Goal: Navigation & Orientation: Find specific page/section

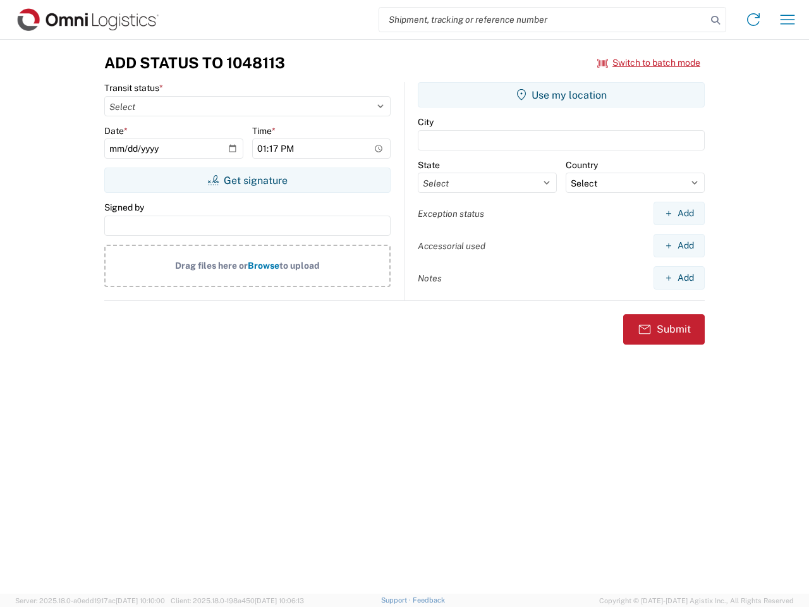
click at [543, 20] on input "search" at bounding box center [542, 20] width 327 height 24
click at [715, 20] on icon at bounding box center [715, 20] width 18 height 18
click at [753, 20] on icon at bounding box center [753, 19] width 20 height 20
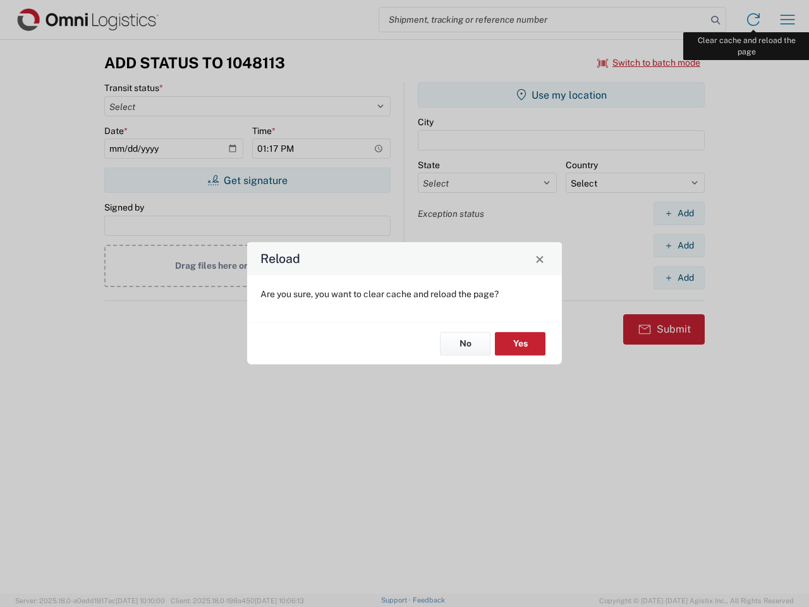
click at [787, 20] on div "Reload Are you sure, you want to clear cache and reload the page? No Yes" at bounding box center [404, 303] width 809 height 607
click at [649, 63] on div "Reload Are you sure, you want to clear cache and reload the page? No Yes" at bounding box center [404, 303] width 809 height 607
click at [247, 180] on div "Reload Are you sure, you want to clear cache and reload the page? No Yes" at bounding box center [404, 303] width 809 height 607
click at [561, 95] on div "Reload Are you sure, you want to clear cache and reload the page? No Yes" at bounding box center [404, 303] width 809 height 607
click at [679, 213] on div "Reload Are you sure, you want to clear cache and reload the page? No Yes" at bounding box center [404, 303] width 809 height 607
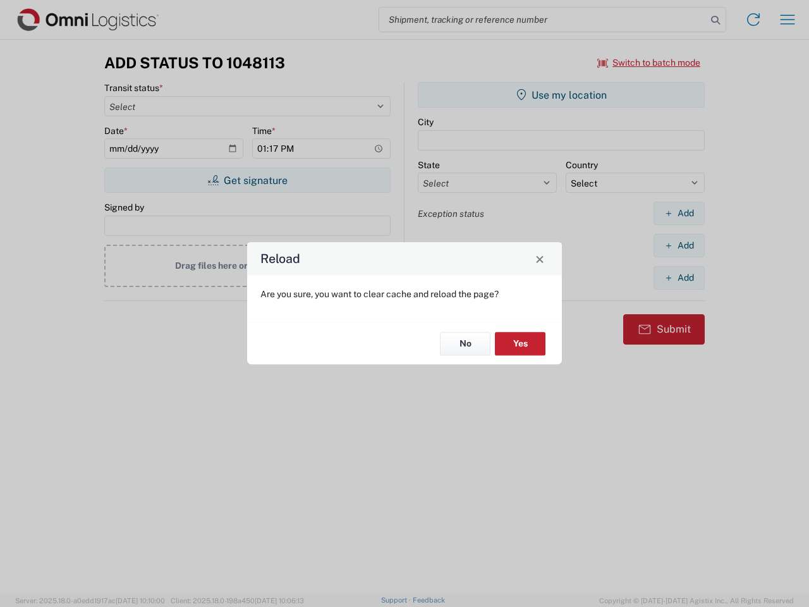
click at [679, 245] on div "Reload Are you sure, you want to clear cache and reload the page? No Yes" at bounding box center [404, 303] width 809 height 607
click at [679, 277] on div "Reload Are you sure, you want to clear cache and reload the page? No Yes" at bounding box center [404, 303] width 809 height 607
